Goal: Navigation & Orientation: Find specific page/section

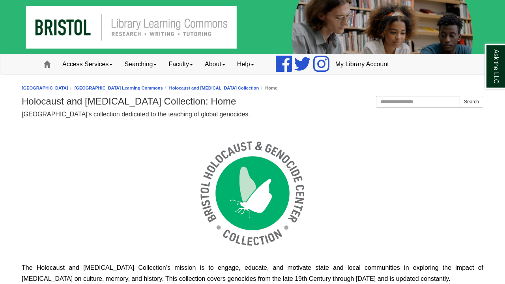
scroll to position [15, 462]
